Goal: Task Accomplishment & Management: Use online tool/utility

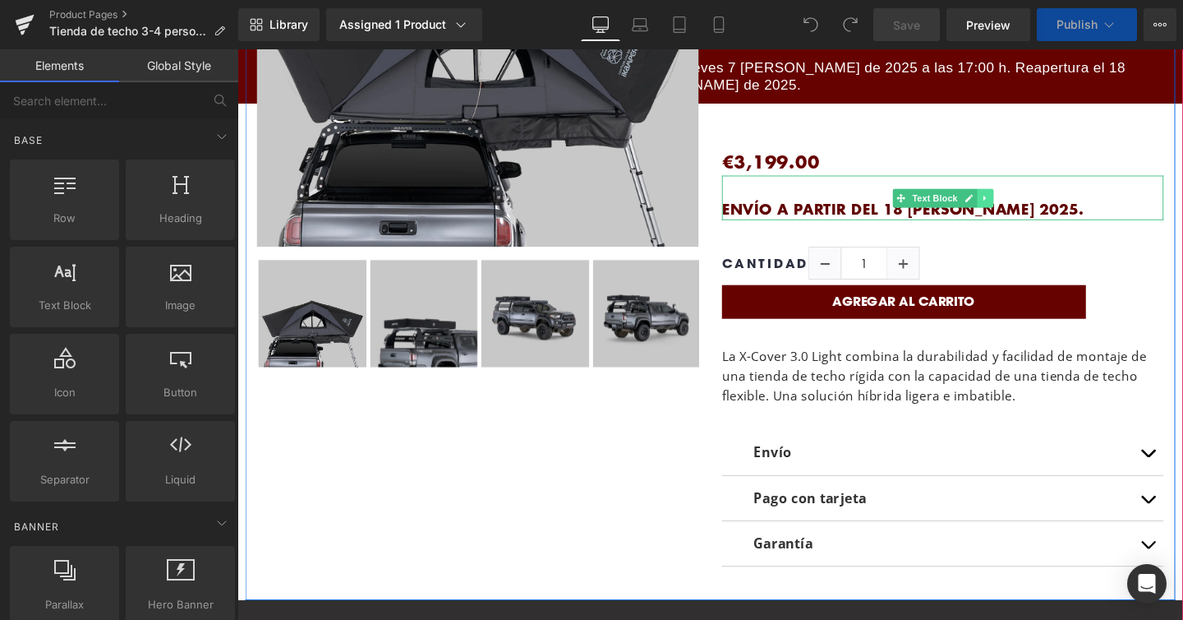
scroll to position [7735, 994]
click at [1019, 208] on icon at bounding box center [1023, 205] width 9 height 10
click at [1027, 207] on icon at bounding box center [1031, 205] width 9 height 10
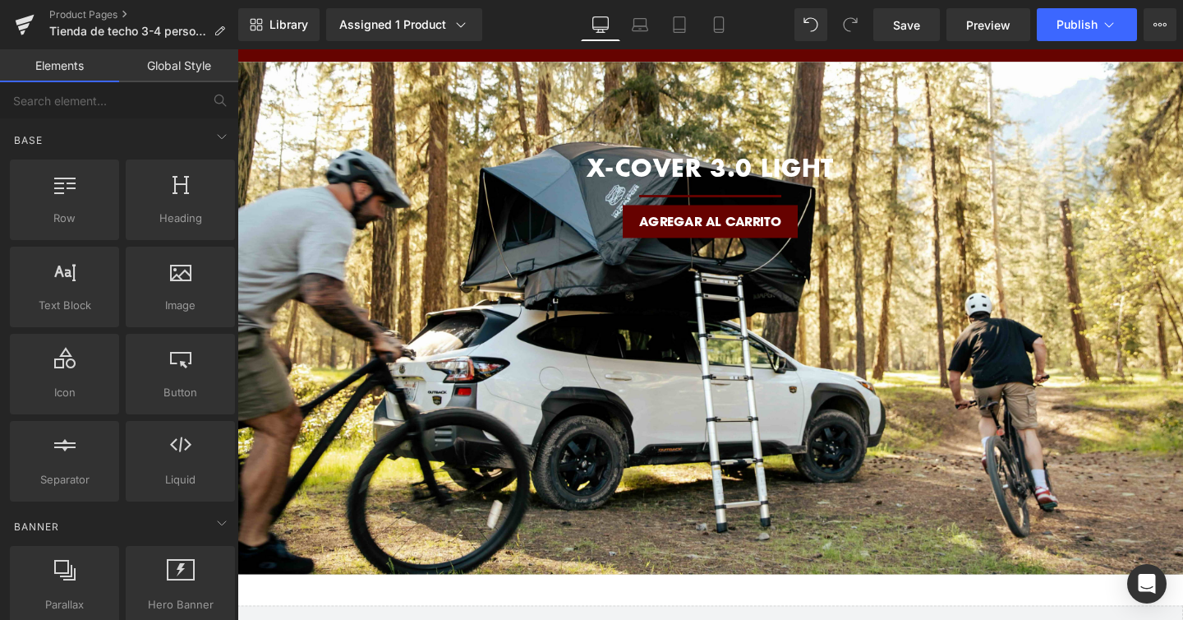
scroll to position [6467, 0]
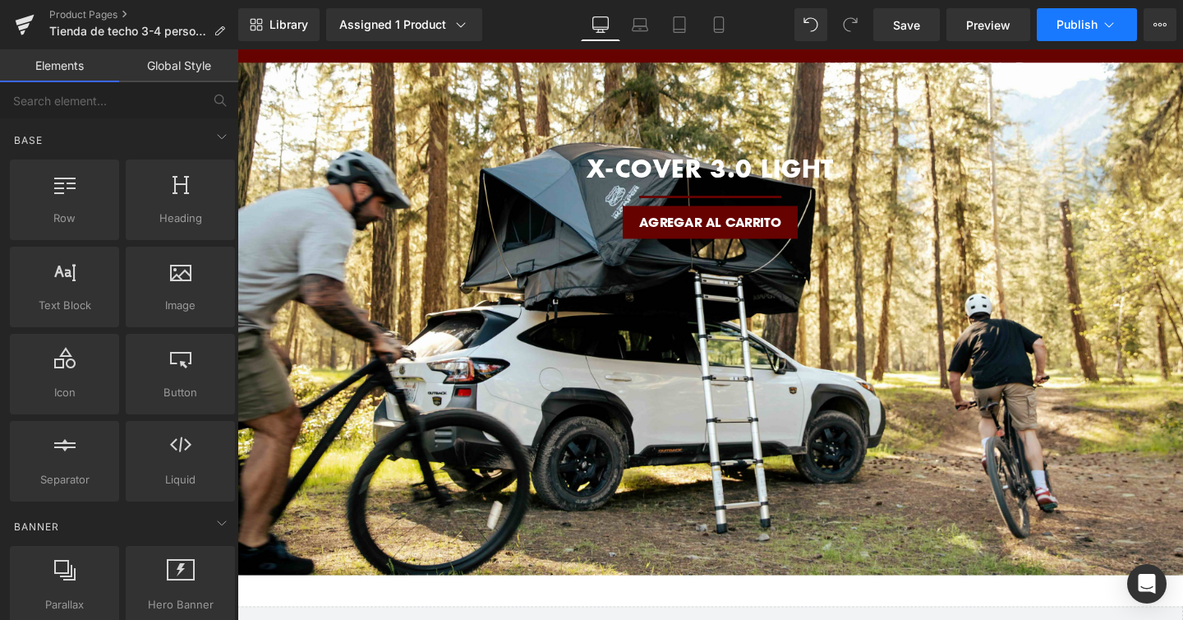
click at [1110, 27] on icon at bounding box center [1109, 24] width 16 height 16
click at [724, 36] on link "Mobile" at bounding box center [718, 24] width 39 height 33
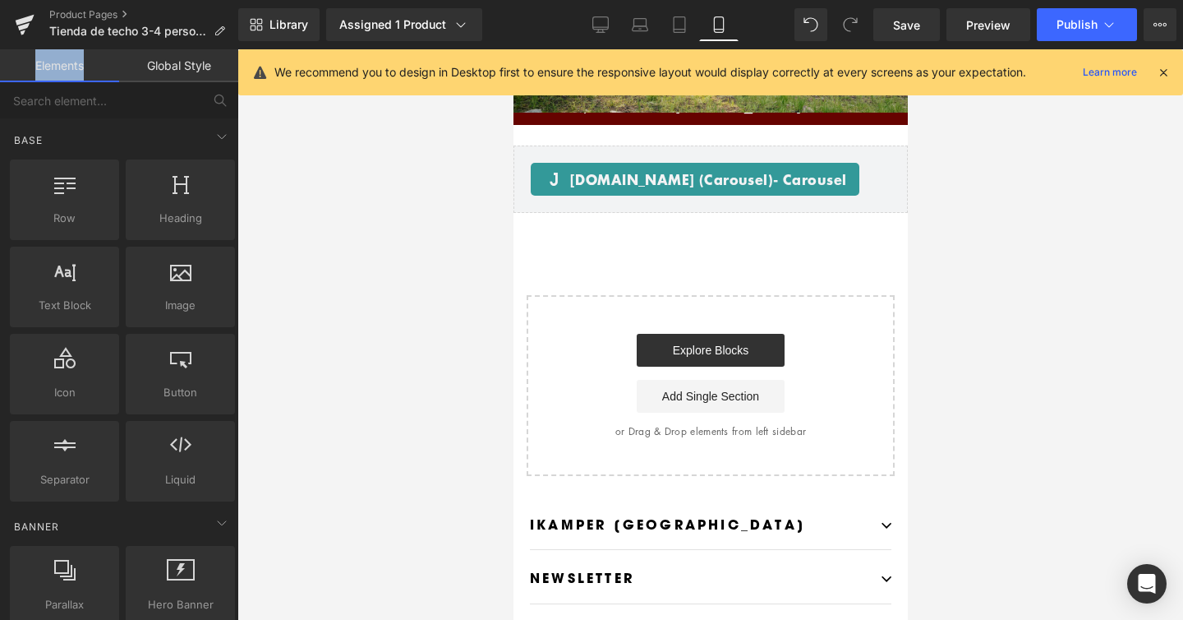
scroll to position [0, 0]
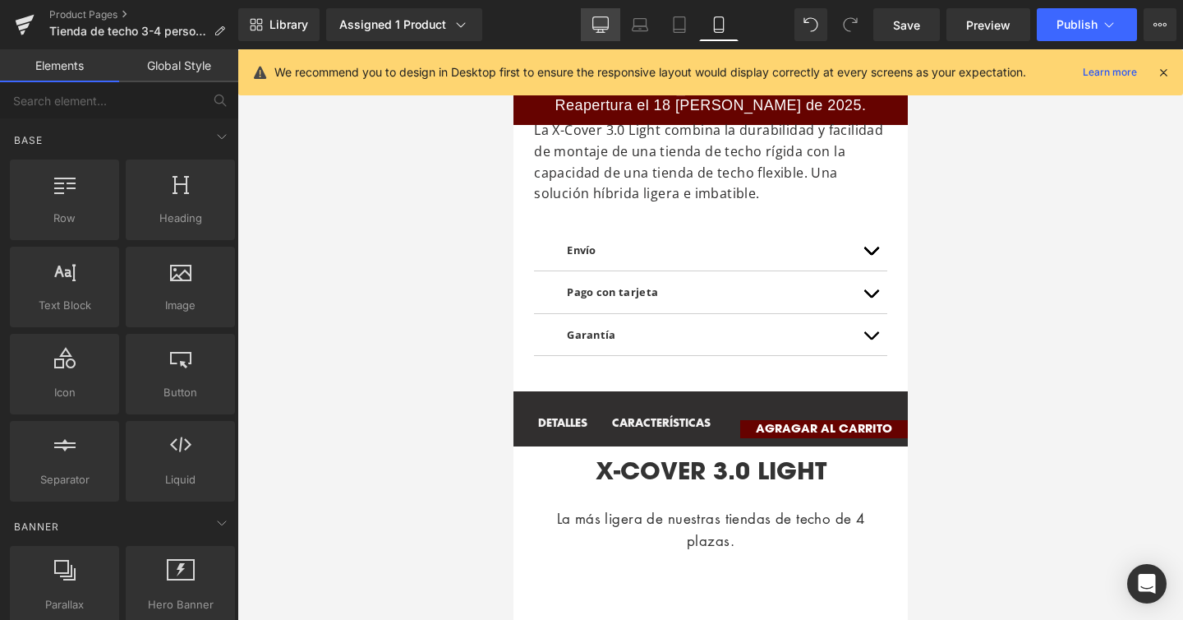
click at [600, 22] on icon at bounding box center [600, 24] width 16 height 16
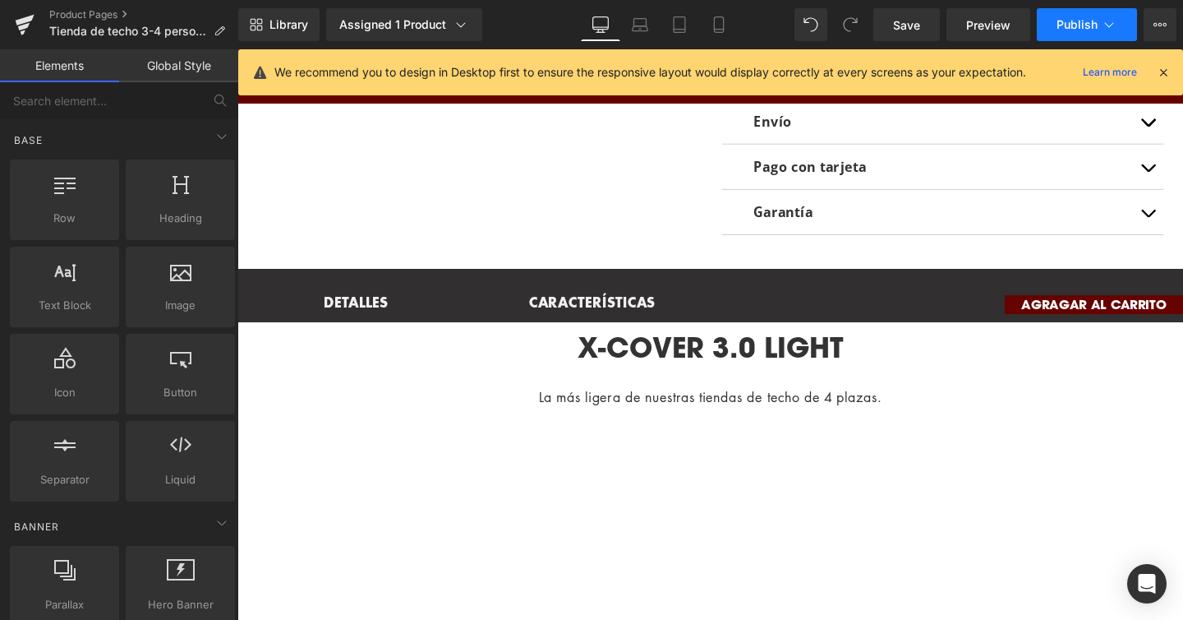
click at [1120, 26] on button "Publish" at bounding box center [1087, 24] width 100 height 33
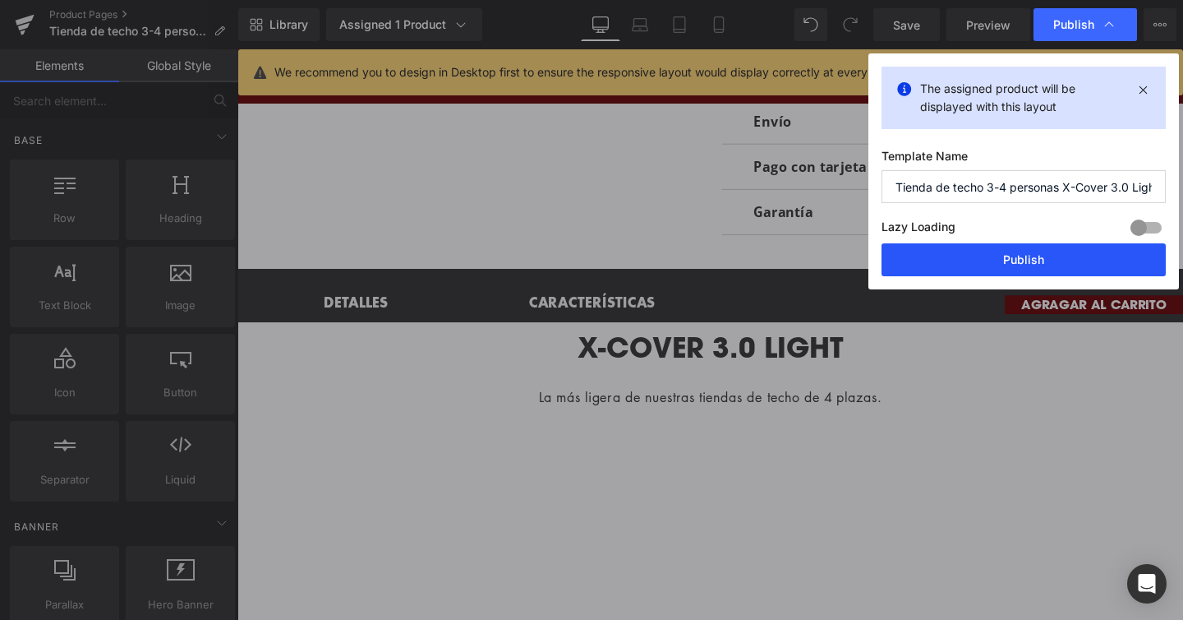
click at [1025, 273] on button "Publish" at bounding box center [1024, 259] width 284 height 33
